Goal: Transaction & Acquisition: Purchase product/service

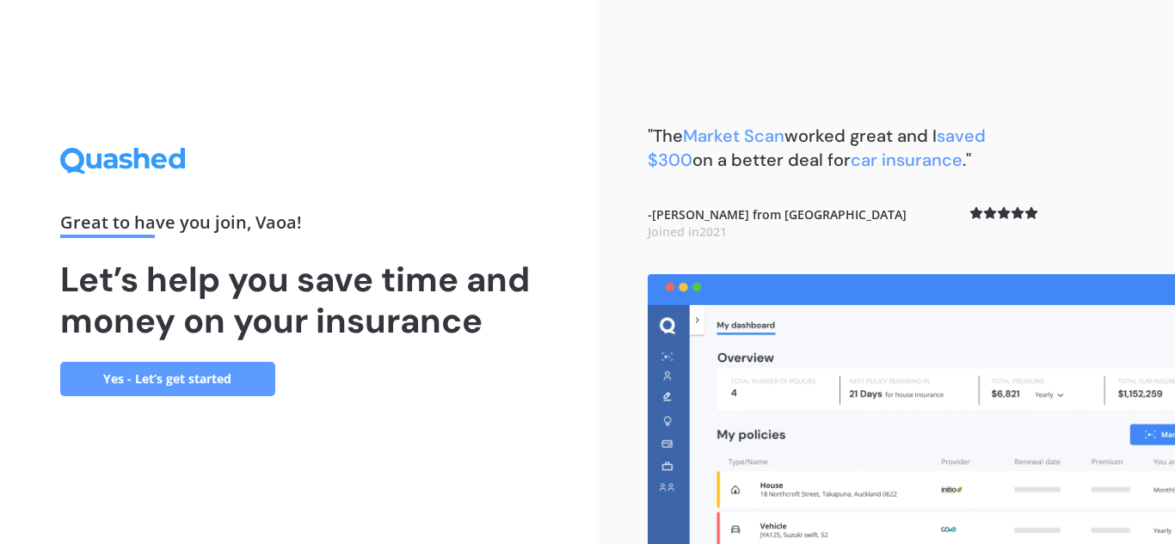
click at [182, 389] on link "Yes - Let’s get started" at bounding box center [167, 379] width 215 height 34
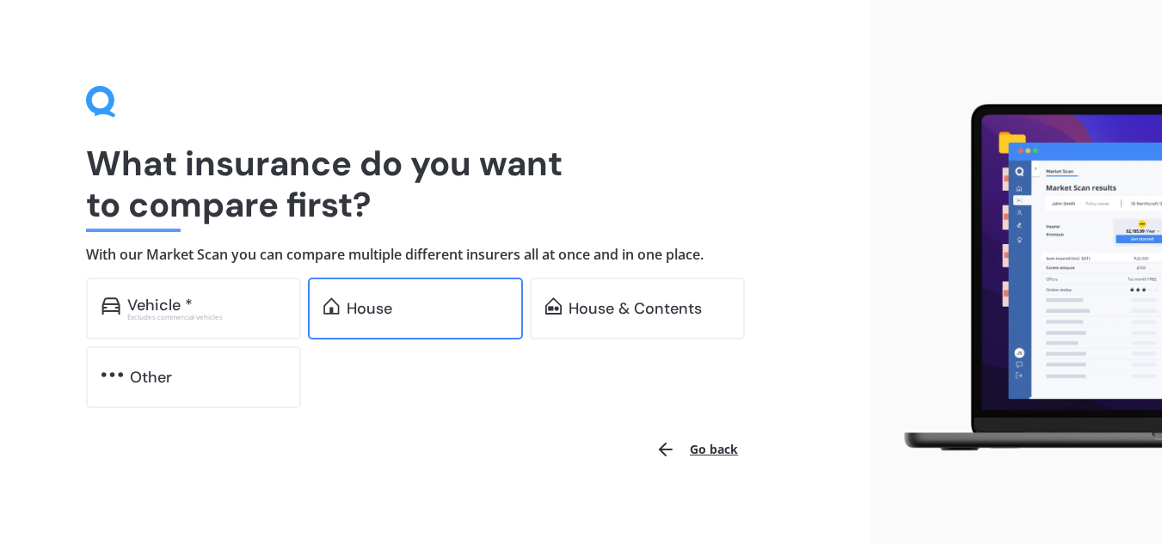
click at [369, 305] on div "House" at bounding box center [370, 308] width 46 height 17
